Goal: Task Accomplishment & Management: Manage account settings

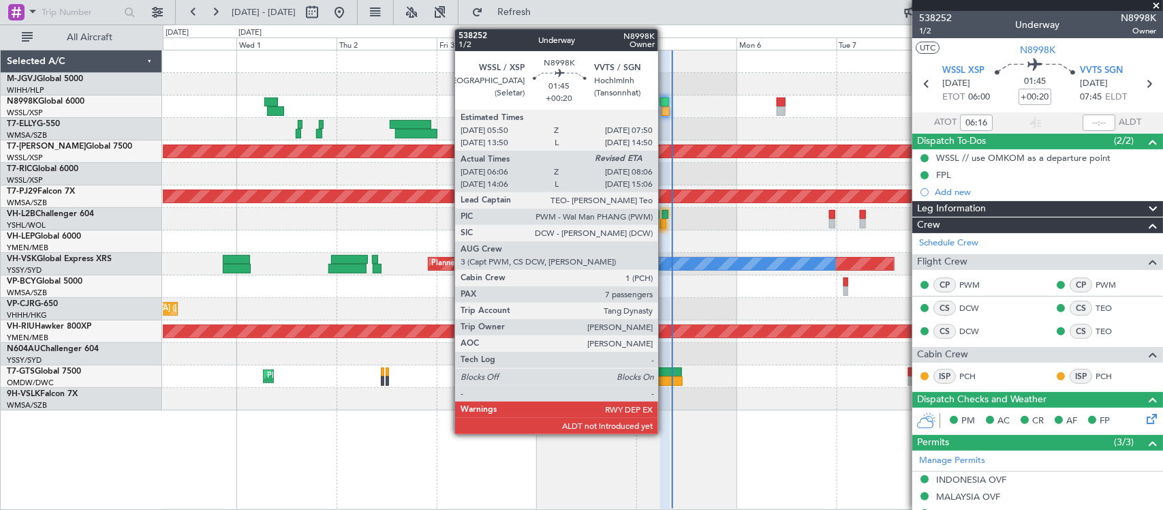
click at [665, 104] on div at bounding box center [664, 102] width 9 height 10
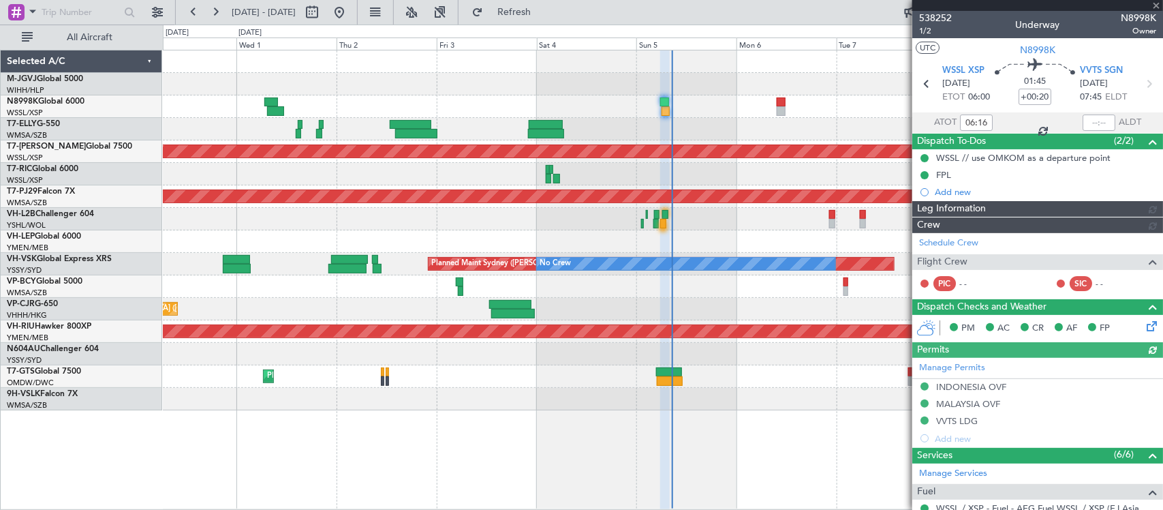
type input "[PERSON_NAME] (BTA)"
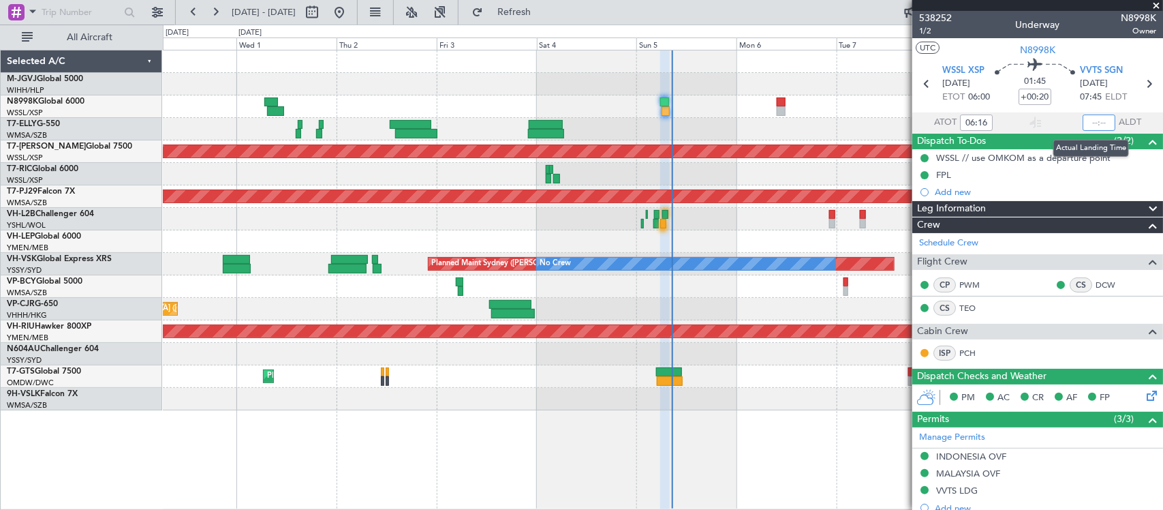
click at [1082, 120] on input "text" at bounding box center [1098, 122] width 33 height 16
type input "07:57"
type input "[PERSON_NAME] (BTA)"
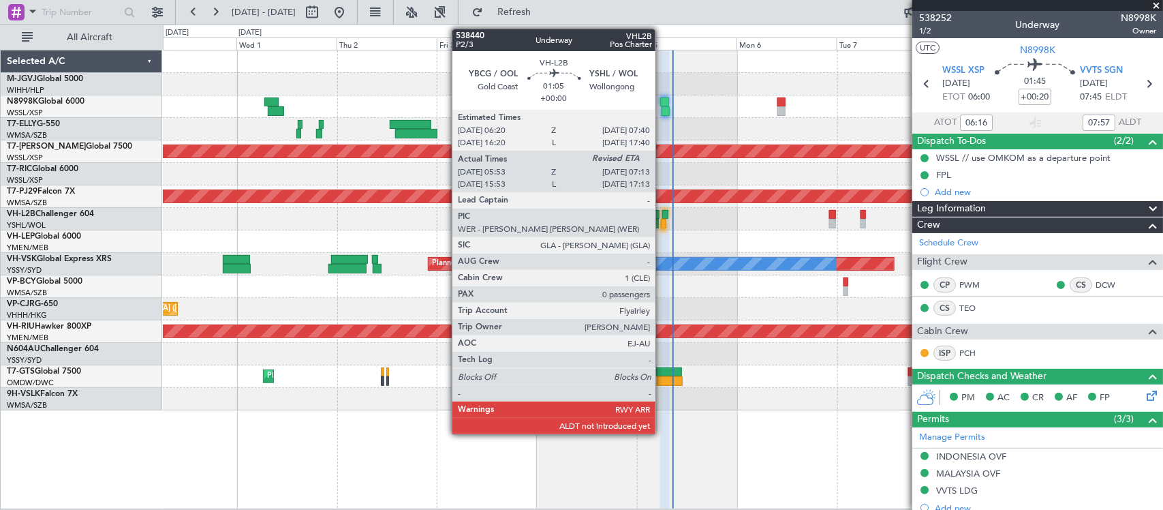
click at [662, 213] on div at bounding box center [665, 215] width 6 height 10
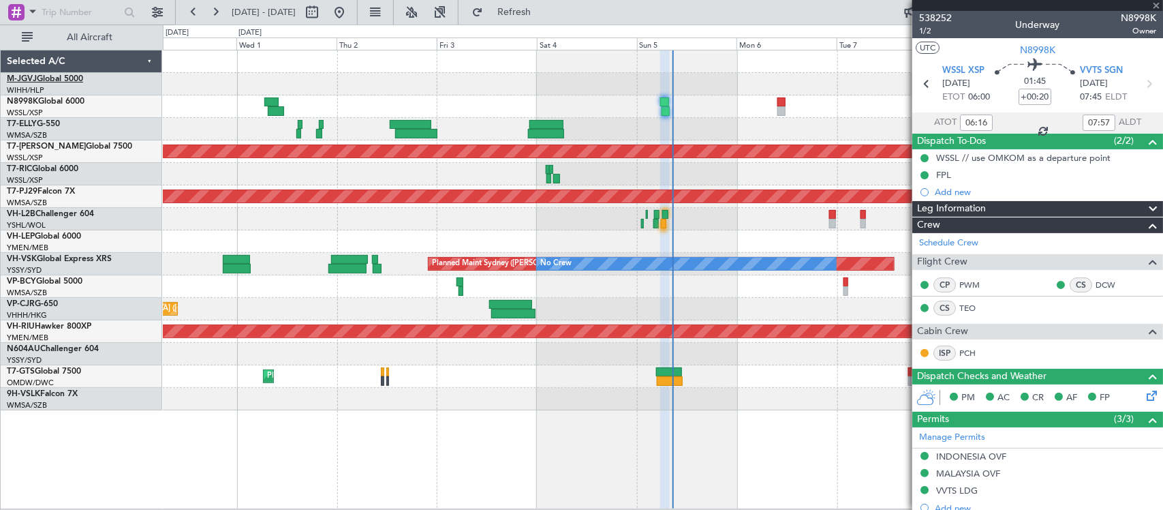
type input "06:03"
type input "0"
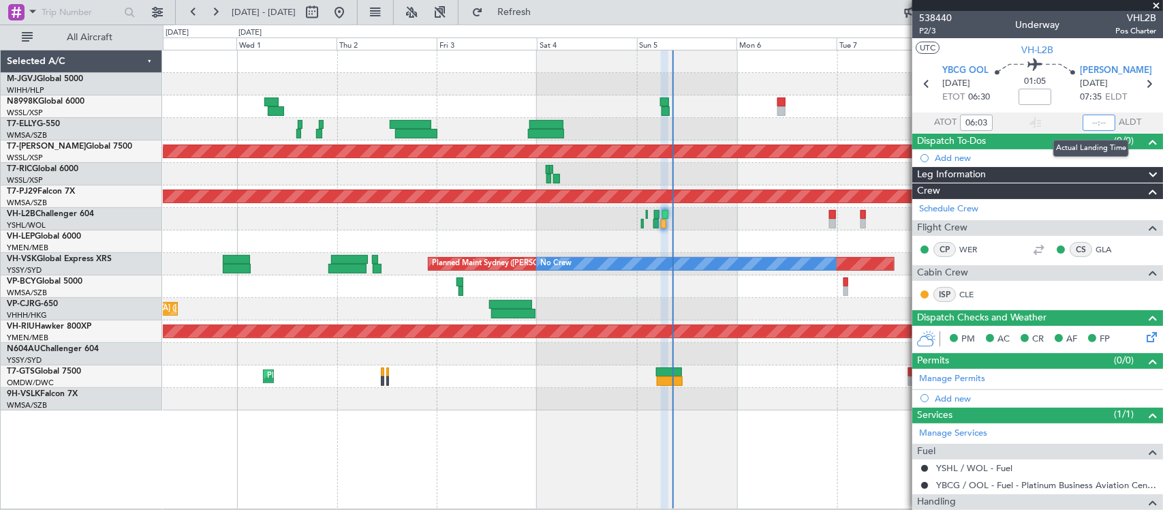
click at [1093, 123] on input "text" at bounding box center [1098, 122] width 33 height 16
type input "07:22"
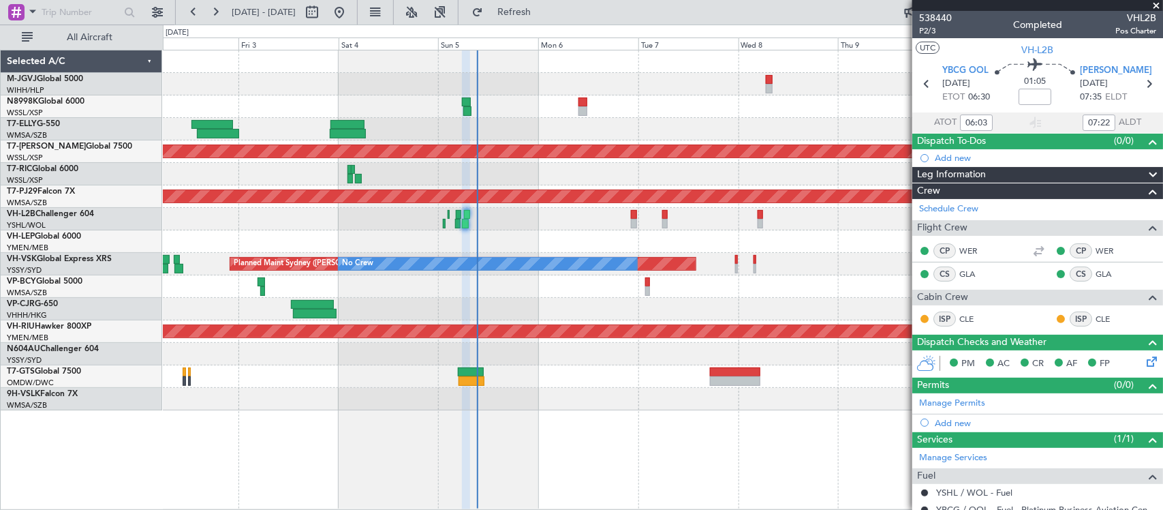
click at [512, 185] on div "Planned Maint [GEOGRAPHIC_DATA] (Sultan [PERSON_NAME] [PERSON_NAME] - Subang)" at bounding box center [662, 196] width 999 height 22
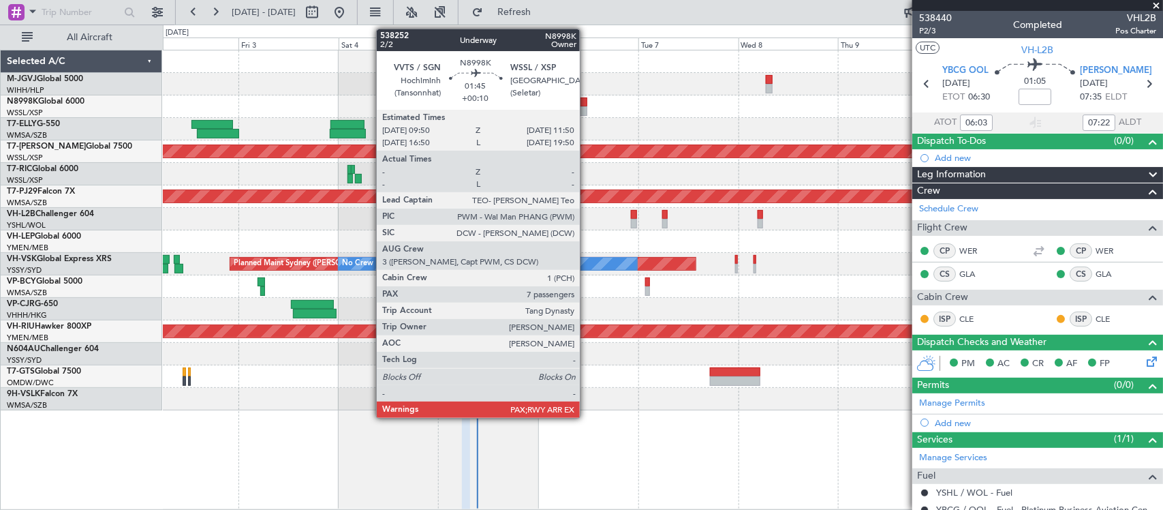
click at [586, 106] on div at bounding box center [582, 102] width 9 height 10
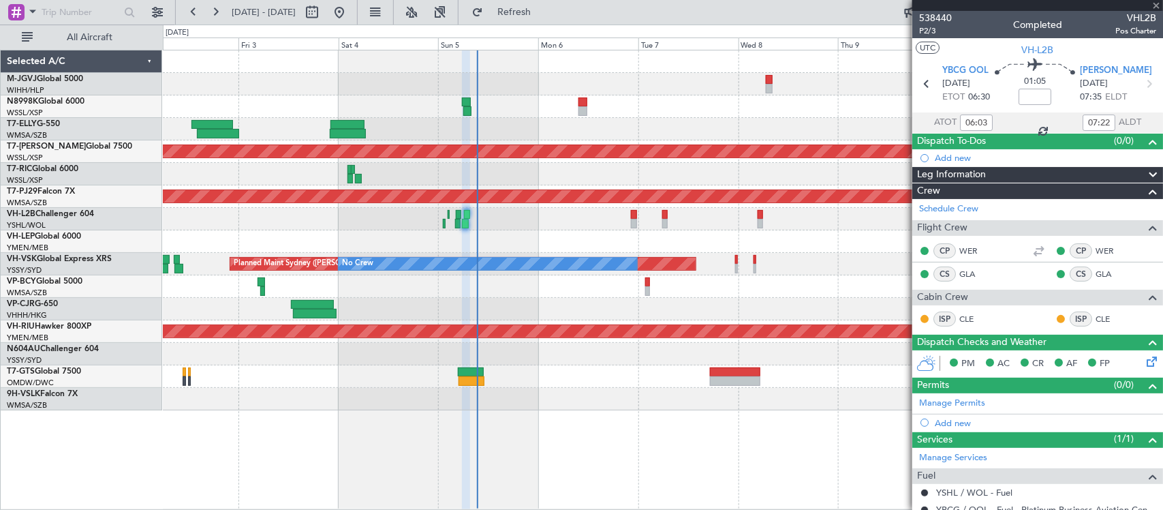
type input "+00:10"
type input "7"
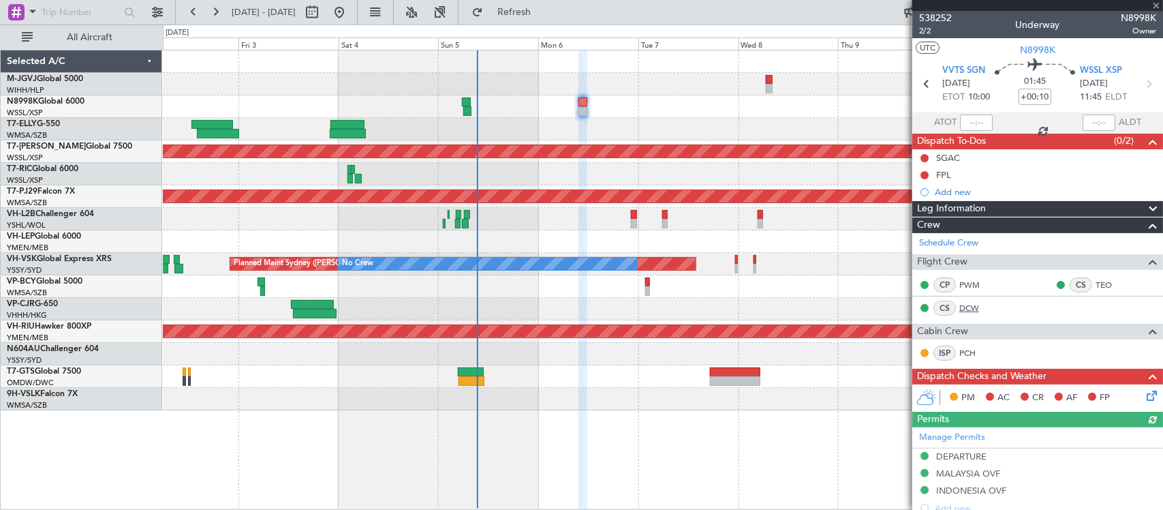
click at [973, 307] on link "DCW" at bounding box center [974, 308] width 31 height 12
click at [972, 307] on link "DCW" at bounding box center [974, 308] width 31 height 12
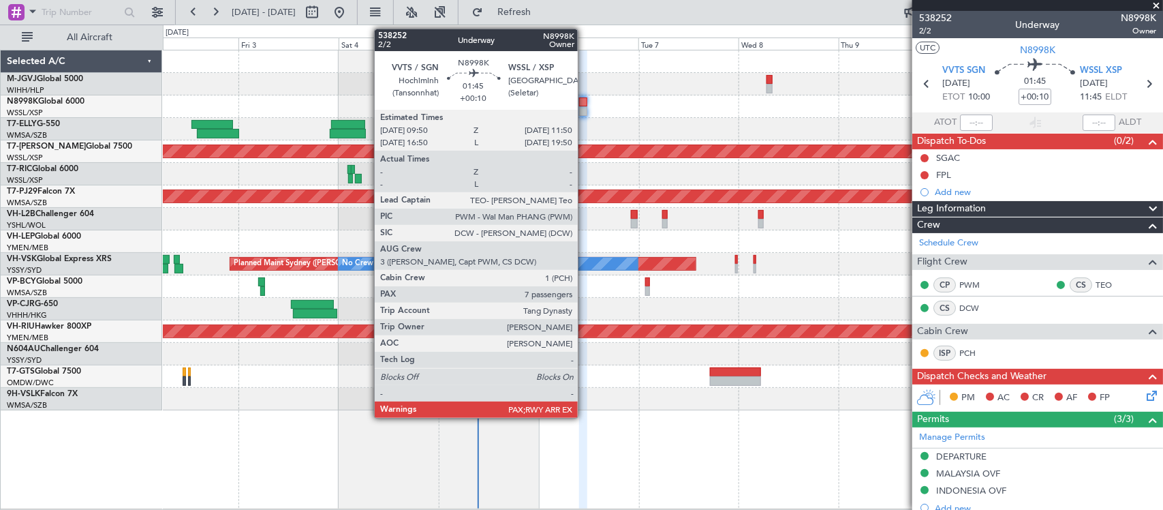
click at [584, 109] on div at bounding box center [583, 111] width 9 height 10
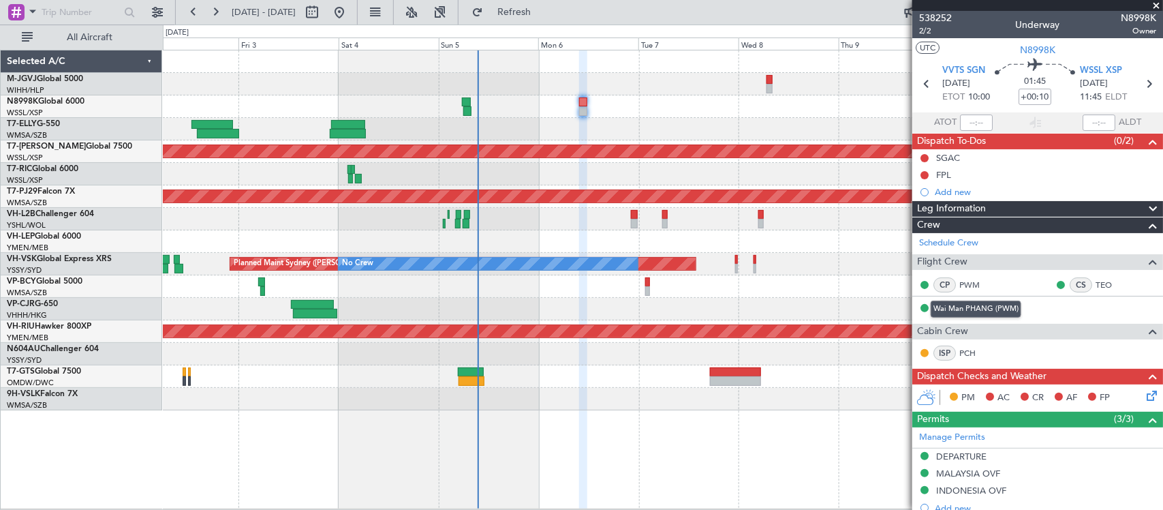
click at [966, 311] on div "Wai Man PHANG (PWM)" at bounding box center [975, 308] width 91 height 17
click at [976, 305] on link "DCW" at bounding box center [974, 308] width 31 height 12
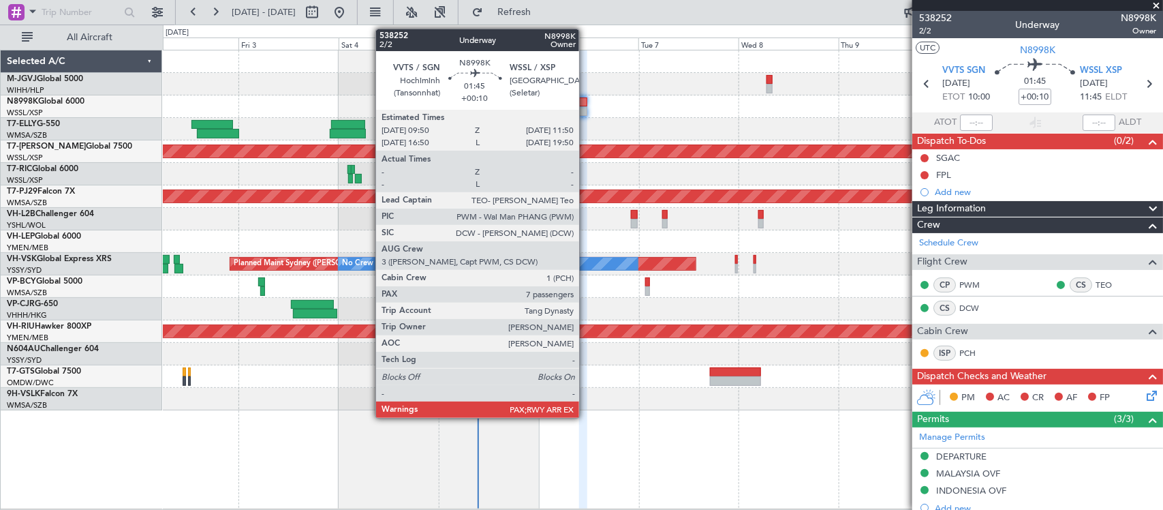
click at [586, 102] on div at bounding box center [583, 102] width 9 height 10
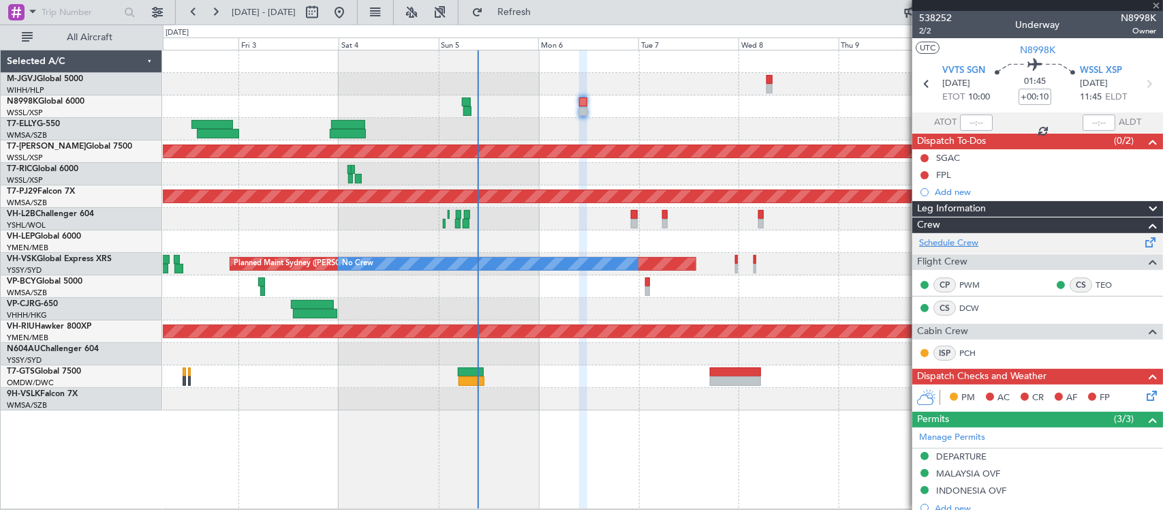
click at [948, 242] on link "Schedule Crew" at bounding box center [948, 243] width 59 height 14
click at [702, 89] on div at bounding box center [662, 84] width 999 height 22
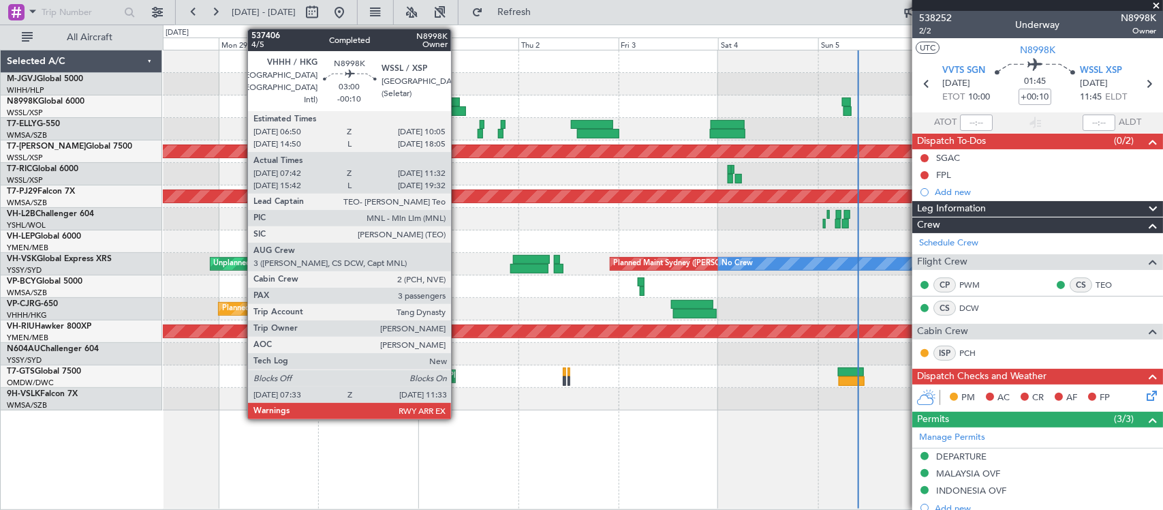
click at [458, 103] on div at bounding box center [453, 102] width 14 height 10
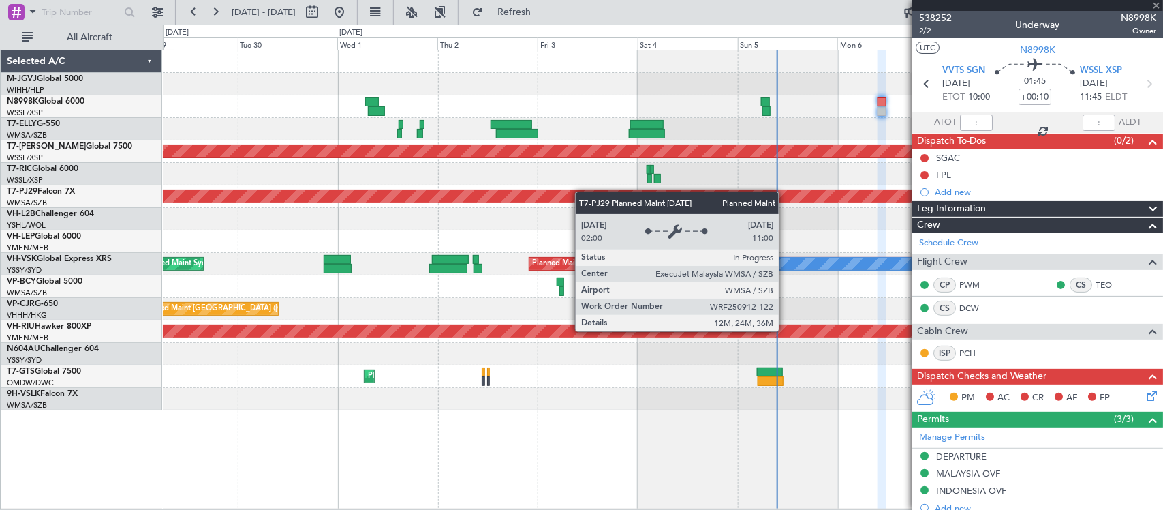
click at [577, 192] on div "Planned Maint [GEOGRAPHIC_DATA] ([GEOGRAPHIC_DATA] Intl) Planned Maint [GEOGRAP…" at bounding box center [662, 230] width 999 height 360
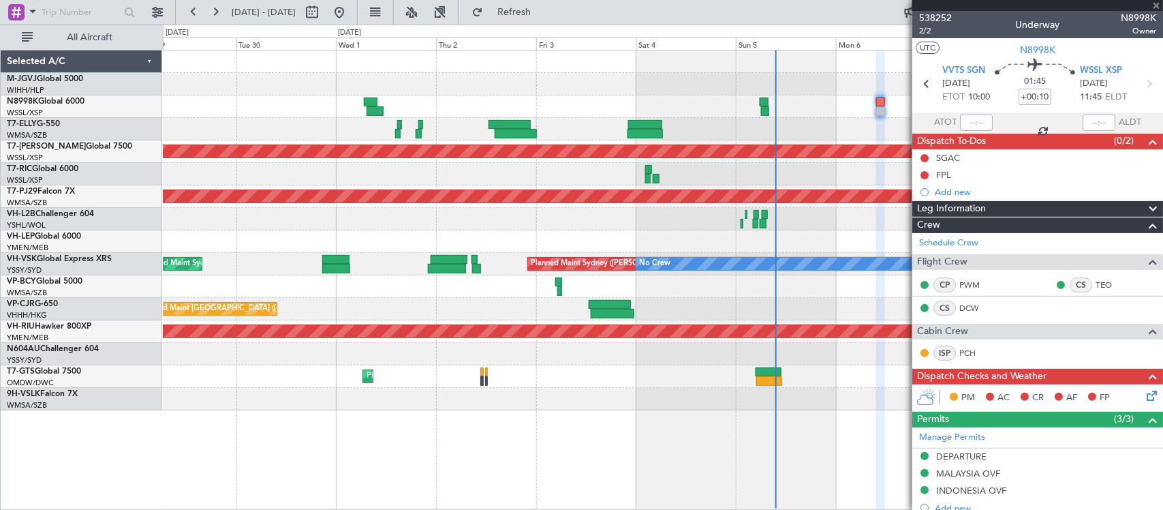
type input "-00:10"
type input "07:52"
type input "11:27"
type input "3"
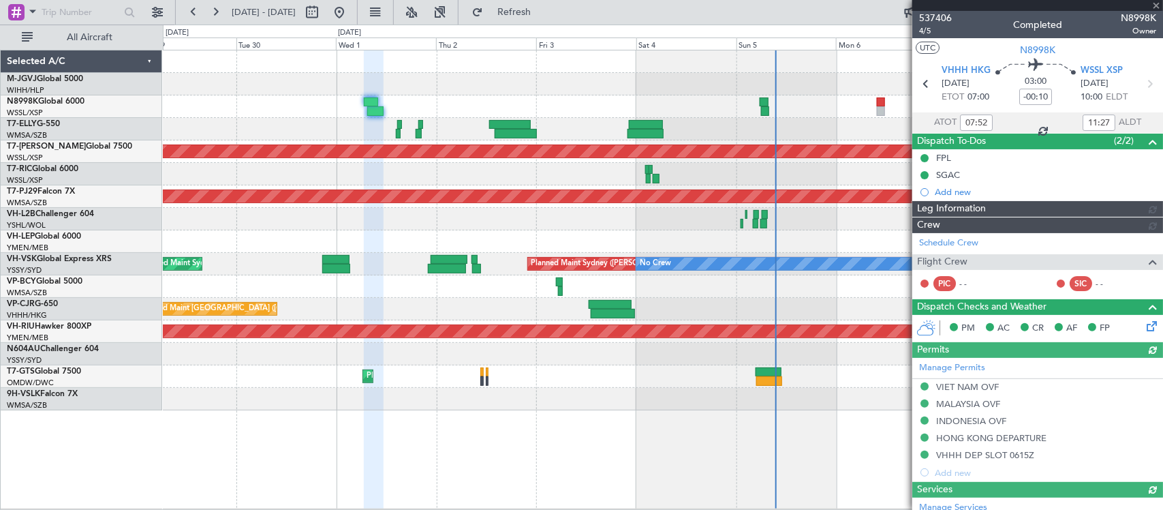
type input "[PERSON_NAME] (BTA)"
click at [634, 171] on div at bounding box center [662, 174] width 999 height 22
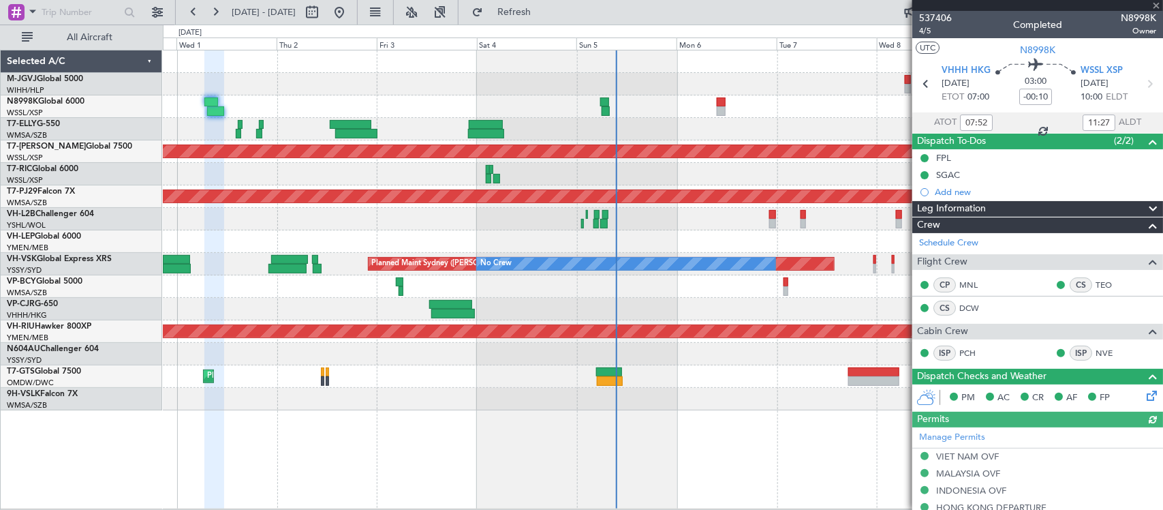
click at [712, 174] on div at bounding box center [662, 174] width 999 height 22
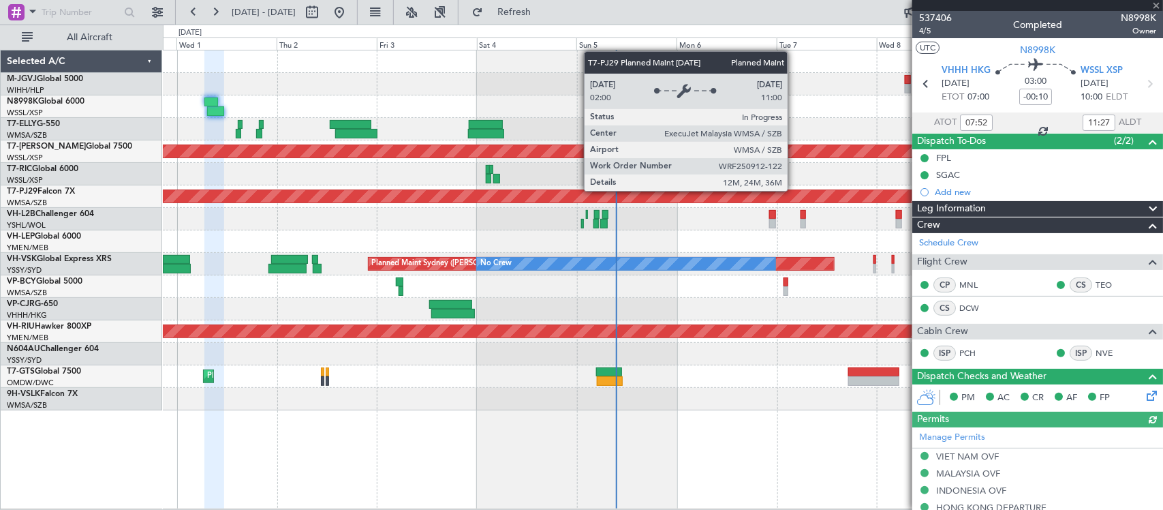
click at [702, 191] on div "Planned Maint [GEOGRAPHIC_DATA] (Sultan [PERSON_NAME] [PERSON_NAME] - Subang)" at bounding box center [662, 196] width 2997 height 12
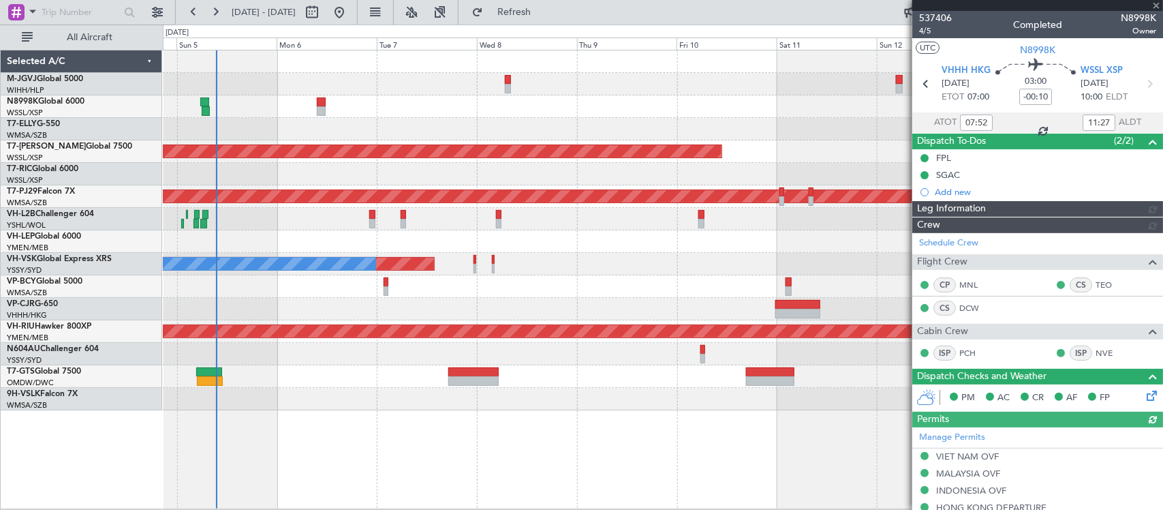
type input "[PERSON_NAME] (BTA)"
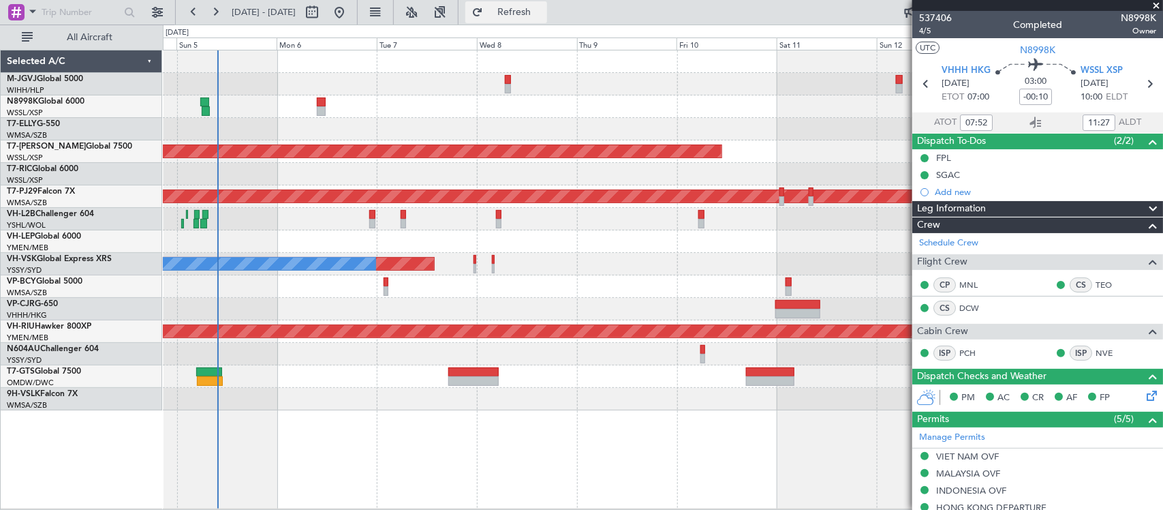
type input "[PERSON_NAME] (BTA)"
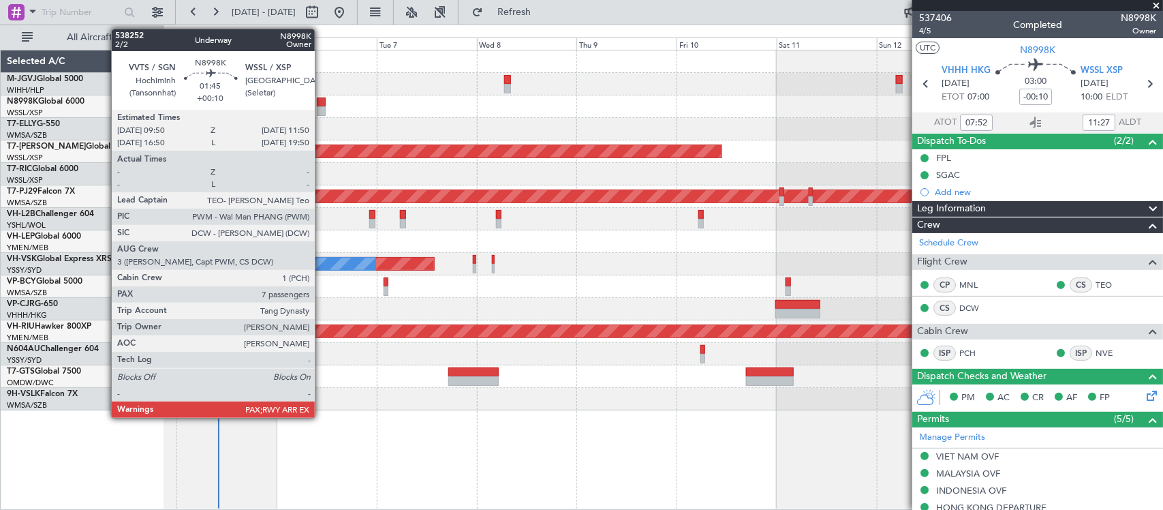
click at [322, 108] on div at bounding box center [321, 111] width 9 height 10
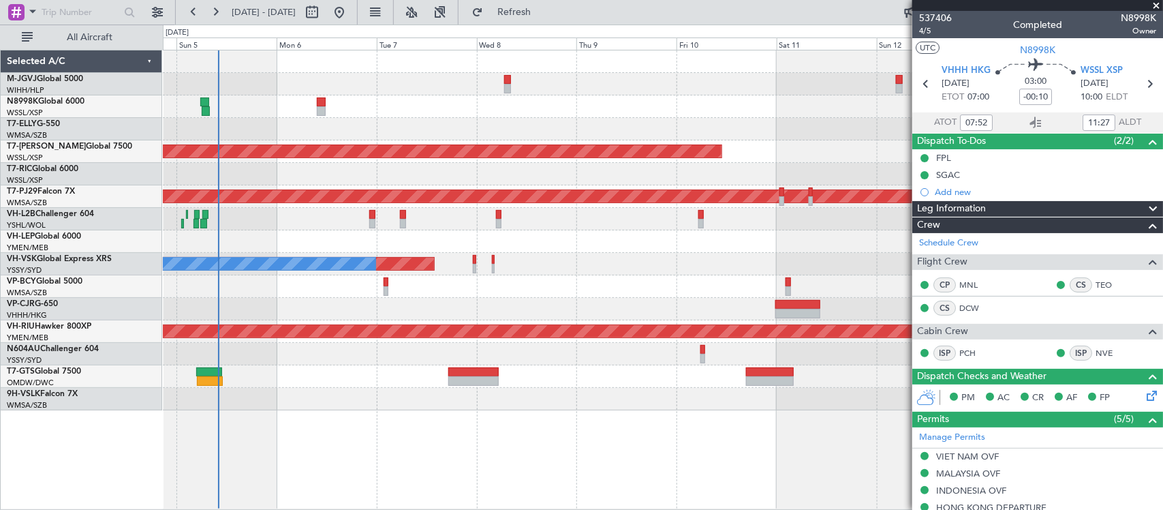
type input "[PERSON_NAME] (BTA)"
